Goal: Task Accomplishment & Management: Use online tool/utility

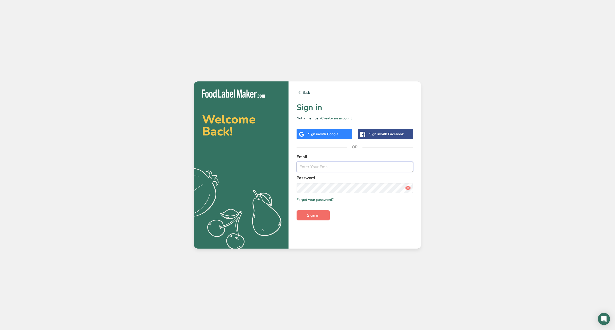
type input "[EMAIL_ADDRESS][DOMAIN_NAME]"
click at [318, 214] on span "Sign in" at bounding box center [313, 215] width 13 height 6
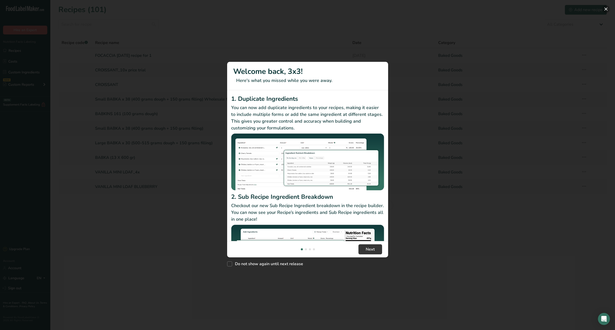
click at [606, 8] on button "New Features" at bounding box center [606, 9] width 8 height 8
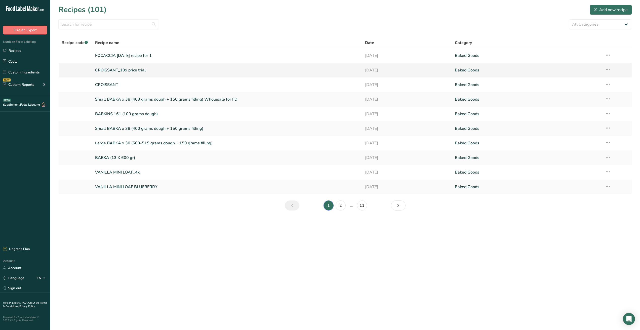
click at [282, 63] on td "CROISSANT_10x price trial" at bounding box center [226, 70] width 269 height 15
click at [17, 51] on link "Recipes" at bounding box center [25, 51] width 50 height 10
drag, startPoint x: 134, startPoint y: 113, endPoint x: 138, endPoint y: 114, distance: 3.8
click at [133, 113] on link "BABKINS 161 (100 grams dough)" at bounding box center [226, 114] width 263 height 11
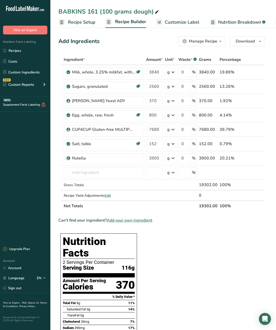
drag, startPoint x: 23, startPoint y: 52, endPoint x: 108, endPoint y: 59, distance: 85.3
click at [23, 52] on link "Recipes" at bounding box center [25, 51] width 50 height 10
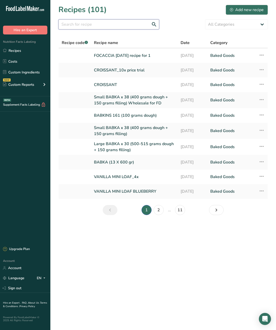
click at [90, 21] on input "text" at bounding box center [108, 24] width 101 height 10
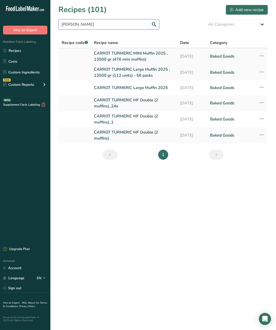
type input "[PERSON_NAME]"
click at [143, 59] on link "CARROT TURMERIC MINI Muffin 2025 , 13500 gr (476 mini muffins)" at bounding box center [134, 56] width 80 height 12
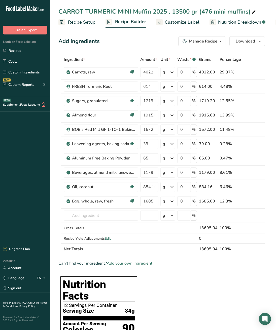
drag, startPoint x: 19, startPoint y: 51, endPoint x: 137, endPoint y: 46, distance: 118.0
click at [19, 51] on link "Recipes" at bounding box center [25, 51] width 50 height 10
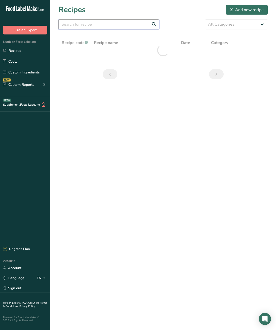
click at [112, 23] on input "text" at bounding box center [108, 24] width 101 height 10
type input "chocolate"
click at [219, 128] on main "Recipes (101) Add new recipe chocolate All Categories Baked Goods [GEOGRAPHIC_D…" at bounding box center [138, 165] width 276 height 330
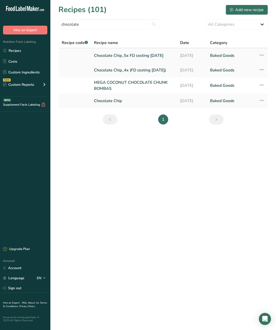
click at [124, 55] on link "Chocolate Chip_5x FD costing [DATE]" at bounding box center [134, 55] width 80 height 11
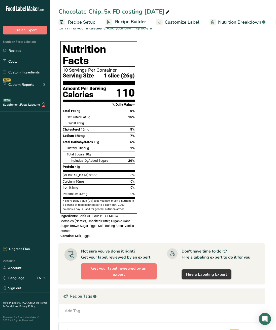
scroll to position [222, 0]
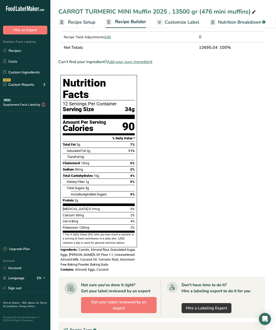
scroll to position [202, 0]
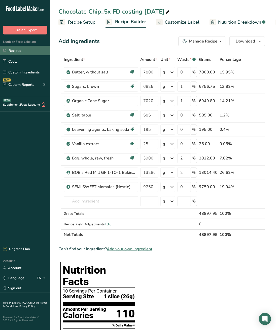
click at [14, 52] on link "Recipes" at bounding box center [25, 51] width 50 height 10
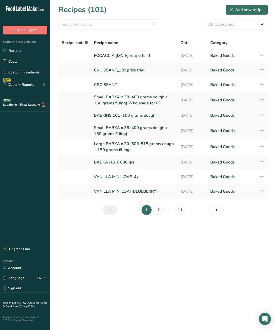
click at [116, 116] on link "BABKINS 161 (100 grams dough)" at bounding box center [134, 115] width 80 height 11
